Goal: Task Accomplishment & Management: Use online tool/utility

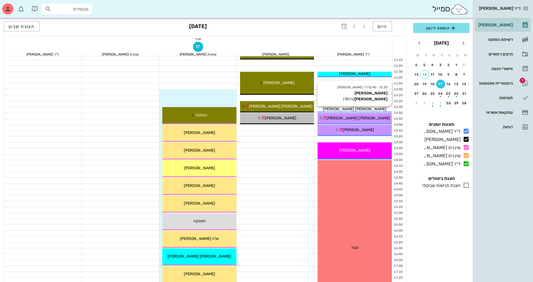
scroll to position [101, 0]
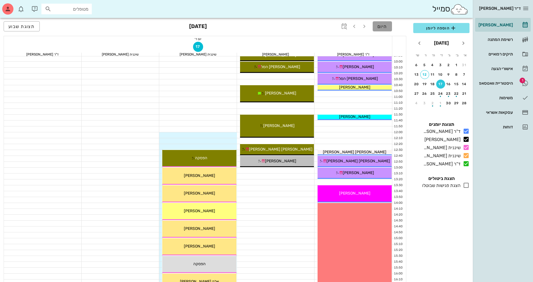
click at [383, 27] on span "היום" at bounding box center [382, 26] width 10 height 5
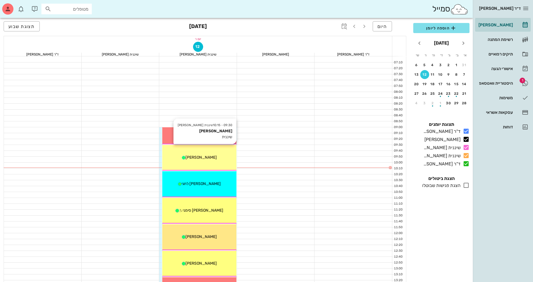
click at [207, 159] on span "[PERSON_NAME]" at bounding box center [201, 157] width 31 height 5
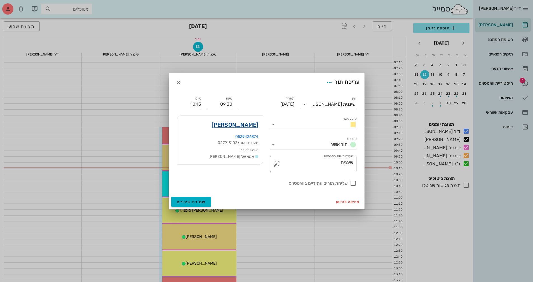
click at [246, 124] on link "[PERSON_NAME]" at bounding box center [235, 124] width 47 height 9
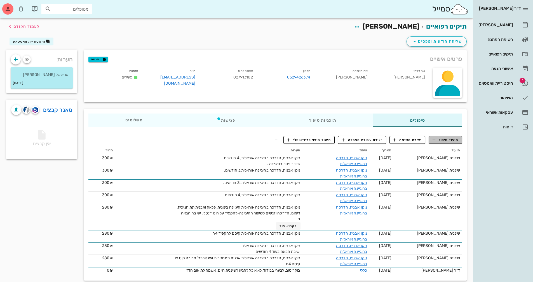
click at [450, 138] on span "תיעוד טיפול" at bounding box center [446, 139] width 26 height 5
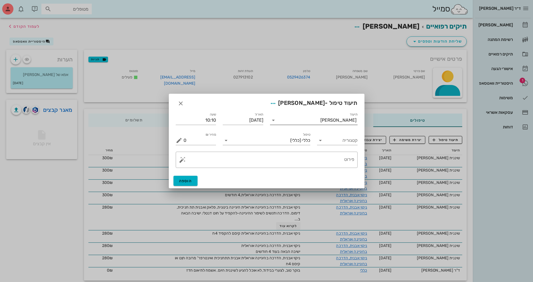
click at [320, 121] on input "תיעוד" at bounding box center [299, 120] width 43 height 9
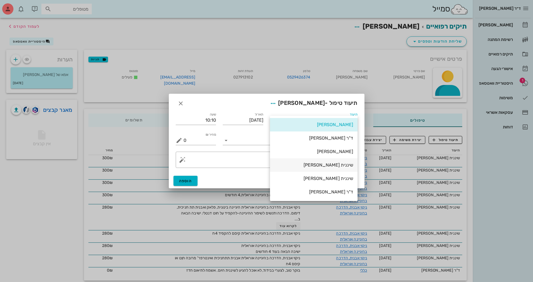
click at [341, 165] on div "שיננית [PERSON_NAME]" at bounding box center [314, 164] width 79 height 5
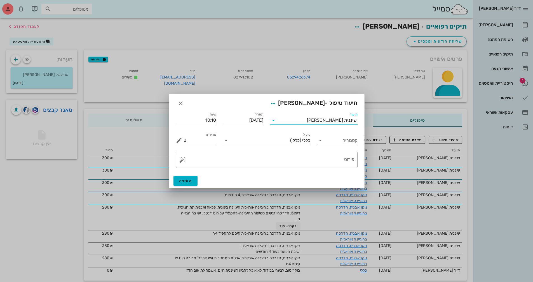
click at [332, 141] on input "קטגוריה" at bounding box center [342, 140] width 32 height 9
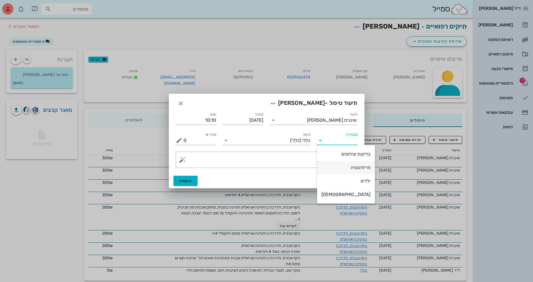
click at [341, 167] on div "פריודונטיה" at bounding box center [346, 167] width 49 height 5
type input "פריודונטיה"
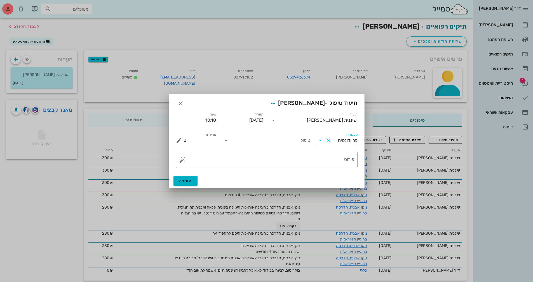
click at [287, 140] on input "טיפול" at bounding box center [271, 140] width 80 height 9
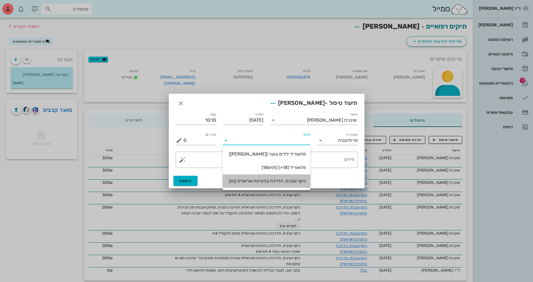
click at [291, 181] on div "ניקוי אבנית, הדרכה בהיגיינה אוראלית (נא)" at bounding box center [266, 180] width 79 height 5
type input "300"
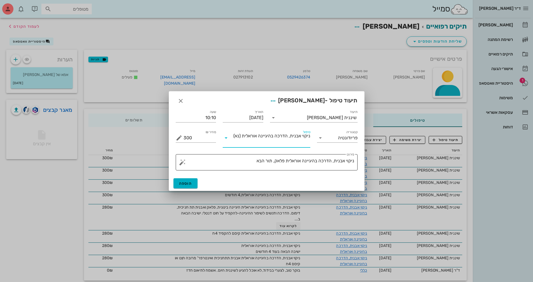
click at [250, 161] on textarea "ניקוי אבנית, הדרכה בהיגיינה אוראלית פלאק, תור הבא" at bounding box center [269, 163] width 171 height 13
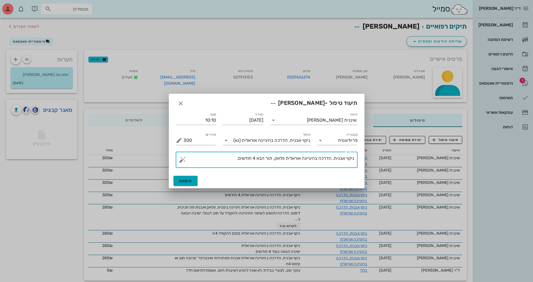
type textarea "ניקוי אבנית, הדרכה בהיגיינה אוראלית פלאק, תור הבא 4 חודשים."
click at [190, 178] on span "הוספה" at bounding box center [185, 180] width 13 height 5
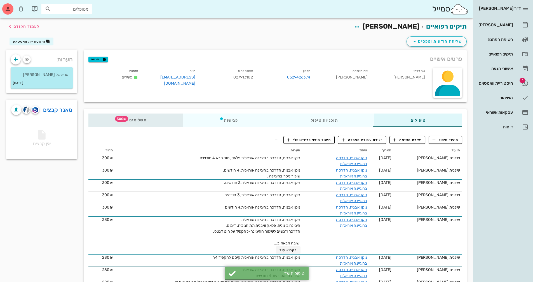
click at [156, 119] on div "תשלומים 300₪" at bounding box center [135, 119] width 95 height 13
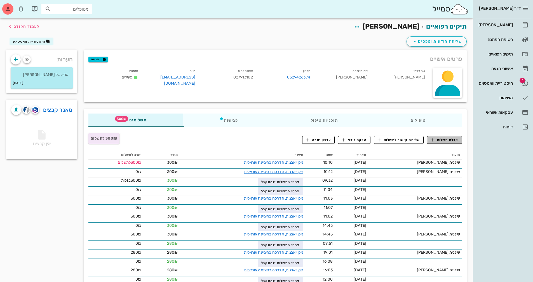
click at [448, 139] on span "קבלת תשלום" at bounding box center [445, 139] width 28 height 5
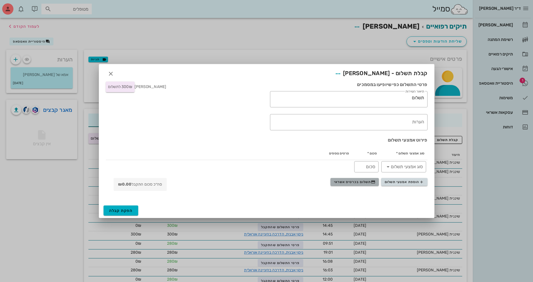
click at [367, 181] on span "תשלום בכרטיס אשראי" at bounding box center [354, 181] width 41 height 4
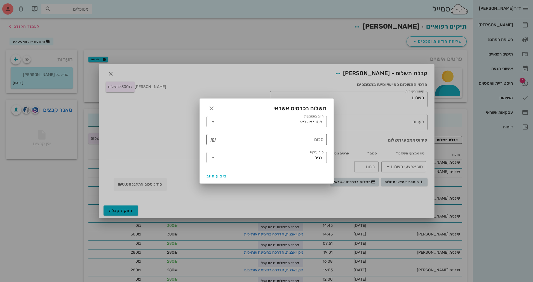
click at [294, 140] on input "סכום" at bounding box center [271, 139] width 106 height 9
type input "300"
click at [218, 175] on span "ביצוע חיוב" at bounding box center [217, 175] width 21 height 5
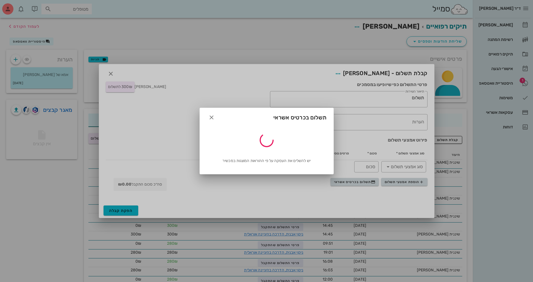
type input "300"
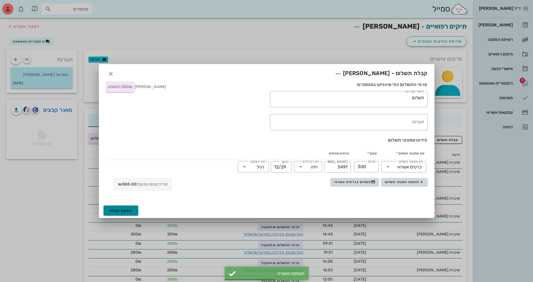
click at [112, 210] on span "הפקת קבלה" at bounding box center [121, 210] width 24 height 5
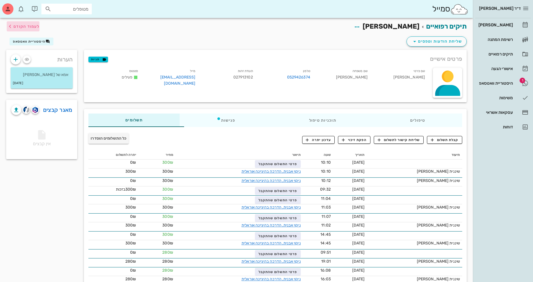
click at [20, 25] on span "לעמוד הקודם" at bounding box center [26, 26] width 26 height 5
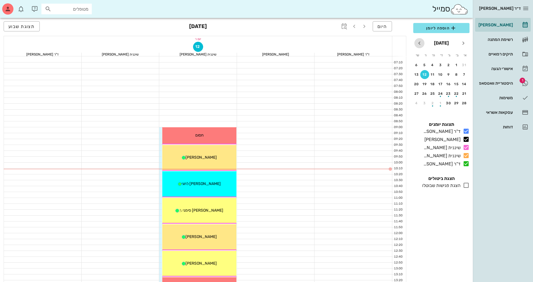
click at [421, 43] on icon "חודש הבא" at bounding box center [419, 43] width 7 height 7
click at [425, 72] on button "9" at bounding box center [424, 74] width 9 height 9
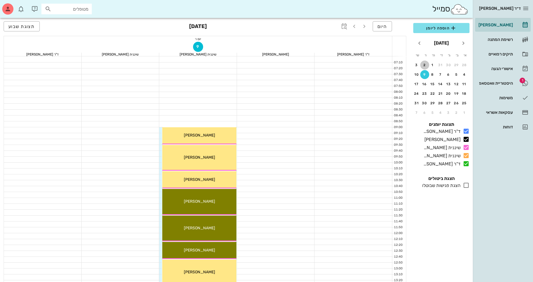
click at [423, 63] on div "2" at bounding box center [424, 65] width 9 height 4
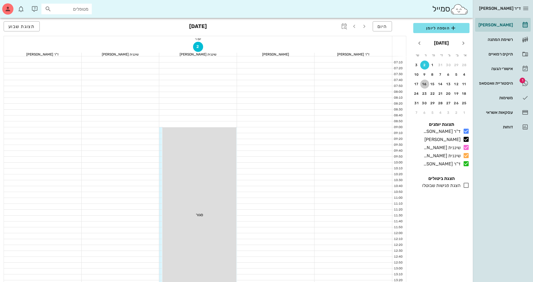
click at [426, 83] on div "16" at bounding box center [424, 84] width 9 height 4
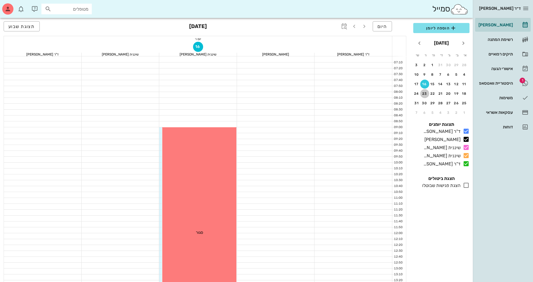
click at [425, 93] on div "23" at bounding box center [424, 94] width 9 height 4
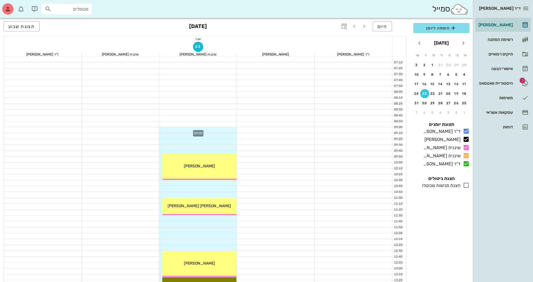
click at [228, 128] on div at bounding box center [198, 130] width 78 height 6
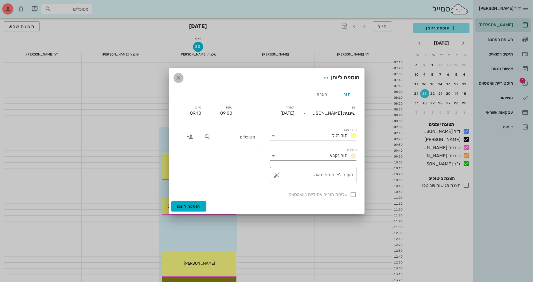
click at [179, 78] on icon "button" at bounding box center [178, 77] width 7 height 7
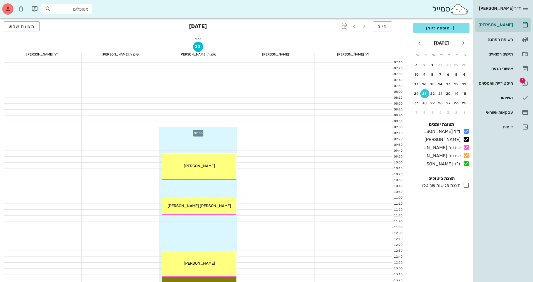
click at [222, 129] on div at bounding box center [198, 130] width 78 height 6
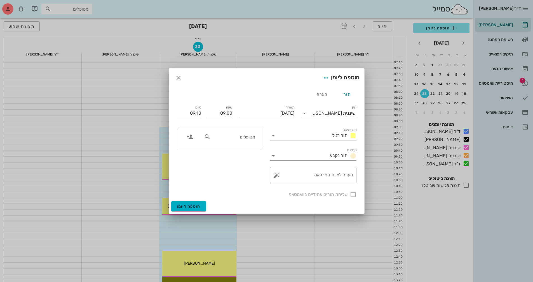
click at [248, 142] on div "מטופלים" at bounding box center [230, 138] width 58 height 14
click at [248, 137] on input "text" at bounding box center [233, 136] width 43 height 7
type input "[PERSON_NAME]"
click at [236, 149] on div "[PERSON_NAME] 027913102" at bounding box center [226, 149] width 62 height 4
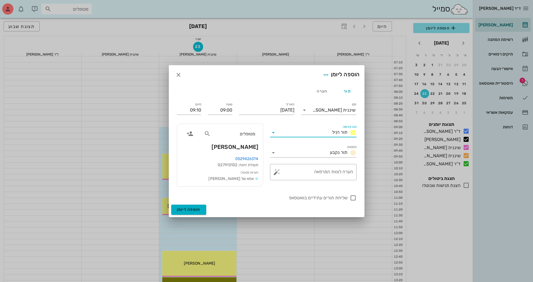
click at [324, 135] on input "סוג פגישה" at bounding box center [304, 132] width 52 height 9
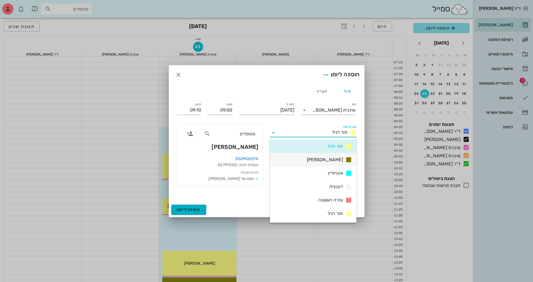
click at [336, 160] on span "[PERSON_NAME]" at bounding box center [325, 159] width 36 height 7
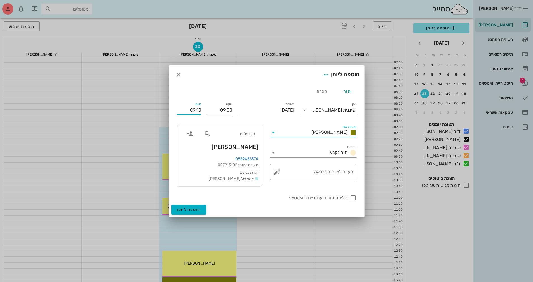
drag, startPoint x: 184, startPoint y: 109, endPoint x: 208, endPoint y: 111, distance: 23.8
click at [208, 111] on div "יומן שיננית [PERSON_NAME] סוג פגישה [PERSON_NAME] סטטוס תור נקבע תאריך [DATE] ש…" at bounding box center [266, 151] width 186 height 107
type input "09:45"
click at [171, 204] on button "הוספה ליומן" at bounding box center [188, 209] width 35 height 10
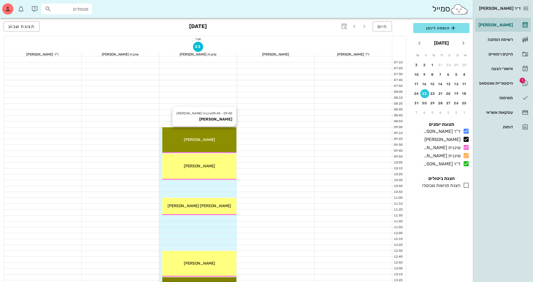
click at [210, 139] on div "[PERSON_NAME]" at bounding box center [199, 140] width 74 height 6
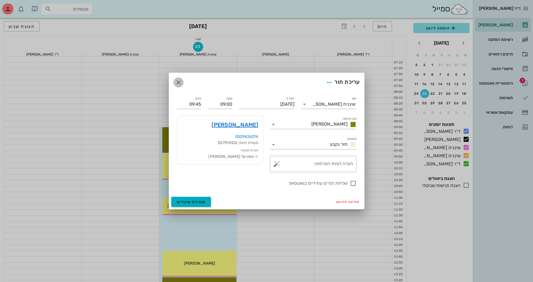
click at [176, 79] on icon "button" at bounding box center [178, 82] width 7 height 7
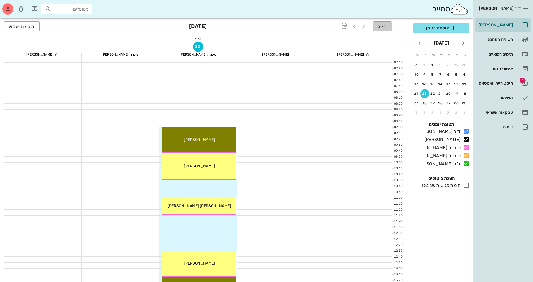
click at [384, 25] on span "היום" at bounding box center [382, 26] width 10 height 5
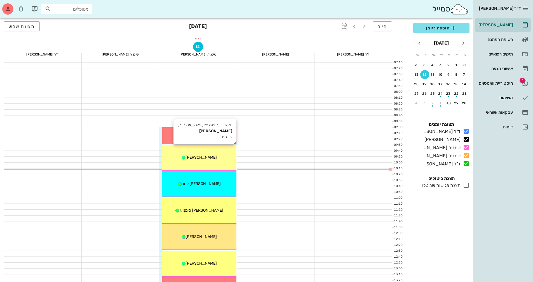
drag, startPoint x: 185, startPoint y: 160, endPoint x: 207, endPoint y: 157, distance: 22.2
click at [207, 157] on span "[PERSON_NAME]" at bounding box center [201, 157] width 31 height 5
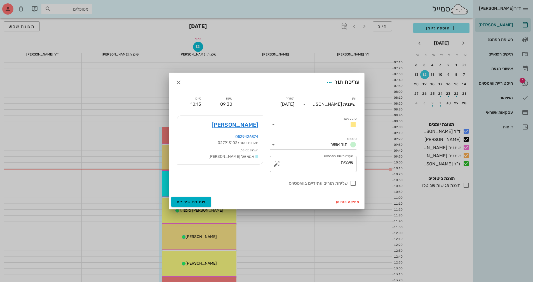
click at [306, 142] on input "סטטוס" at bounding box center [303, 144] width 50 height 9
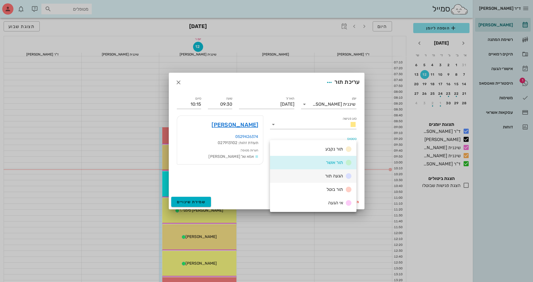
click at [325, 175] on div "הגעה תור" at bounding box center [337, 175] width 29 height 7
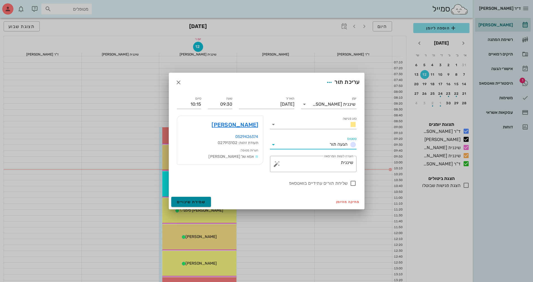
click at [199, 203] on span "שמירת שינויים" at bounding box center [191, 201] width 29 height 5
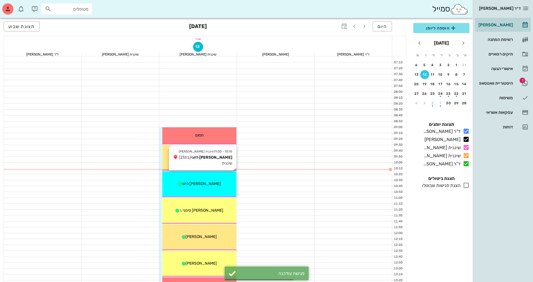
click at [206, 185] on span "[PERSON_NAME] לחגי" at bounding box center [201, 183] width 39 height 5
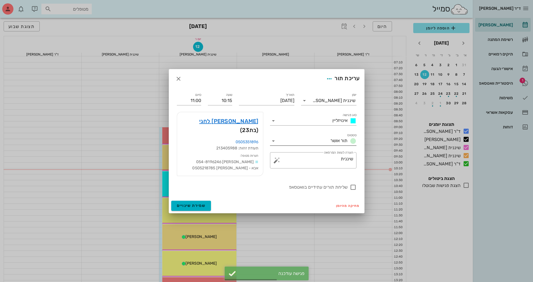
click at [290, 145] on input "סטטוס" at bounding box center [303, 140] width 50 height 9
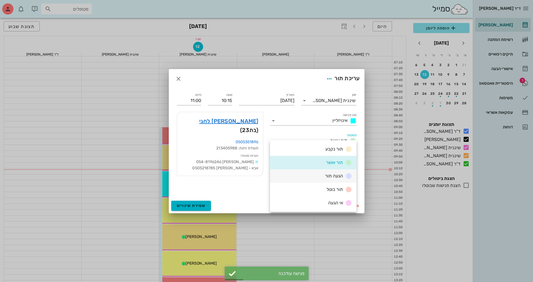
click at [308, 180] on div "הגעה תור" at bounding box center [313, 175] width 86 height 13
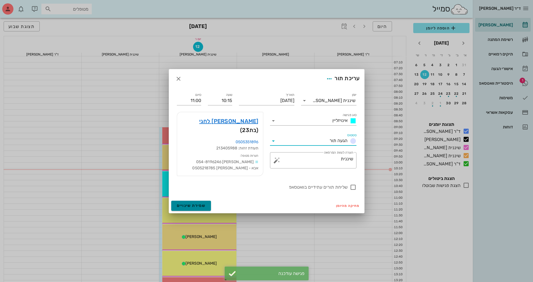
click at [178, 203] on span "שמירת שינויים" at bounding box center [191, 205] width 29 height 5
